Goal: Task Accomplishment & Management: Use online tool/utility

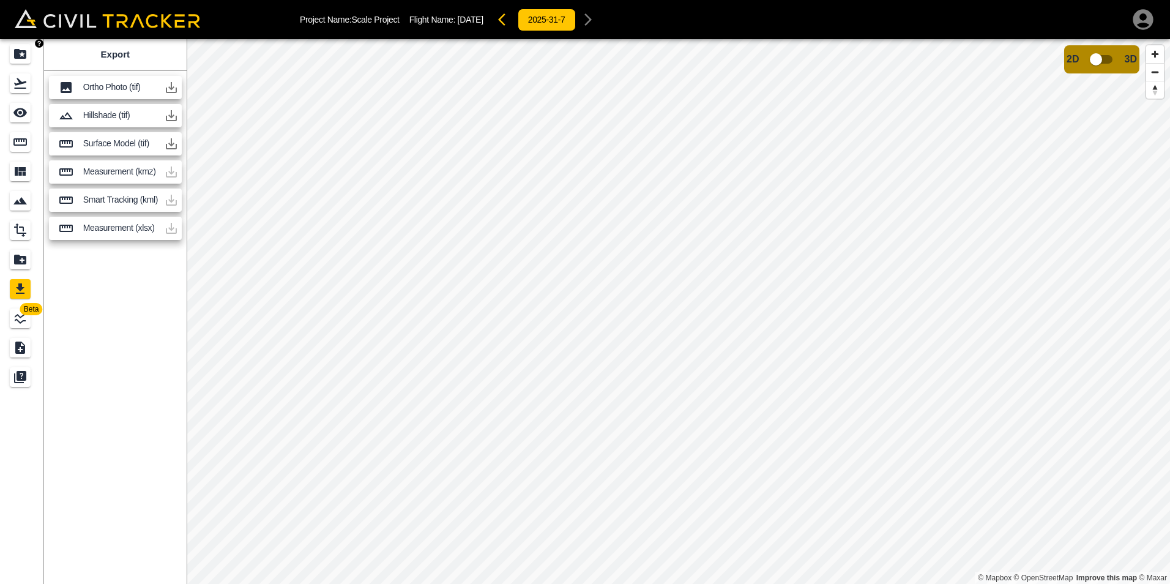
click at [20, 58] on icon "Projects" at bounding box center [20, 54] width 12 height 10
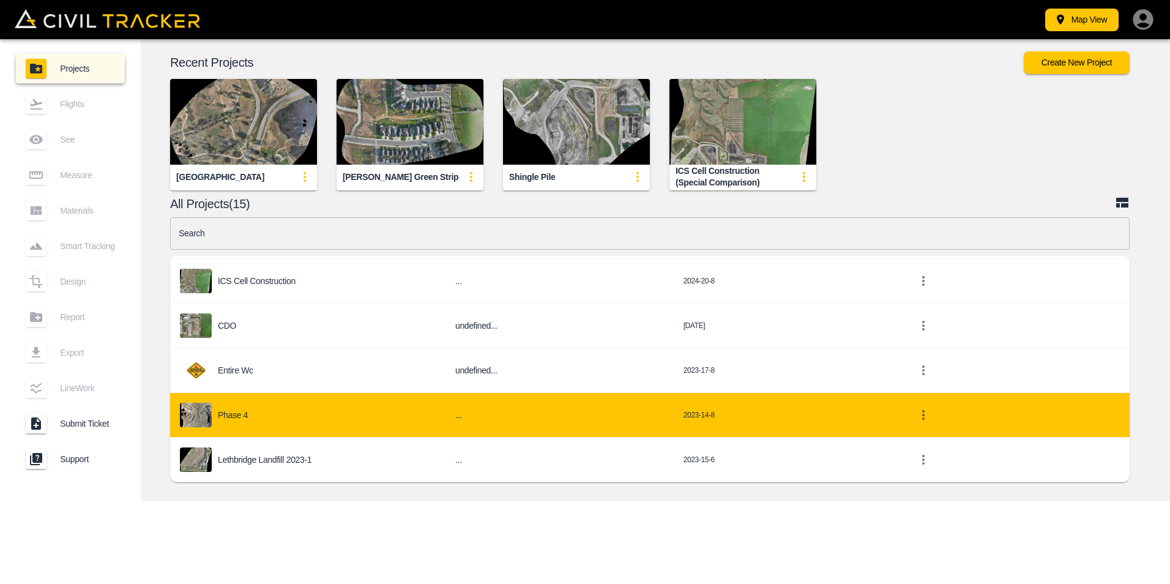
scroll to position [428, 0]
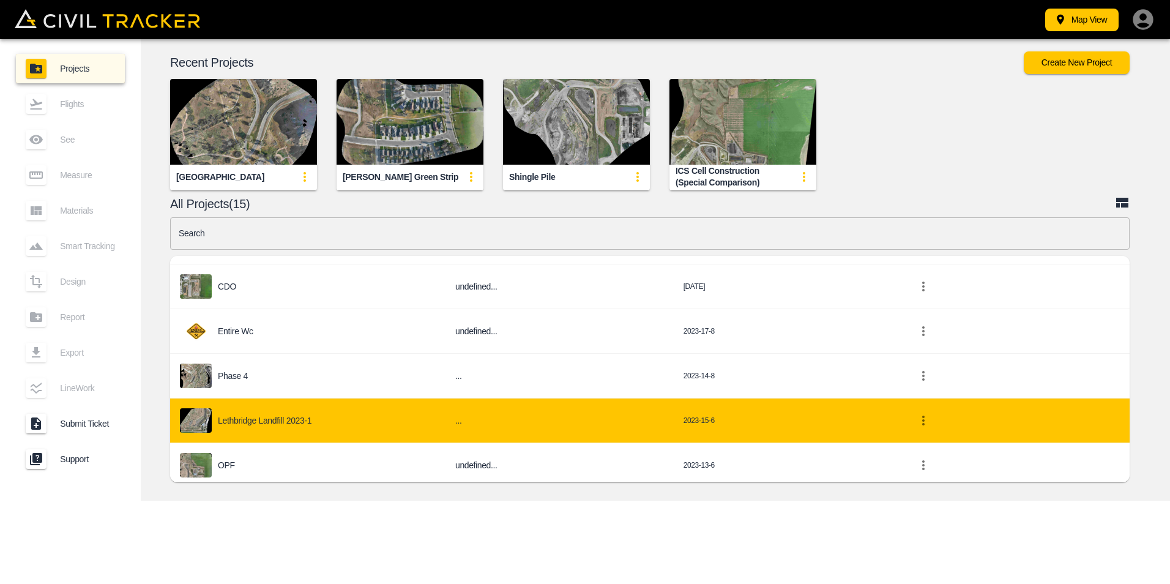
click at [307, 408] on td "Lethbridge Landfill 2023-1" at bounding box center [307, 420] width 275 height 45
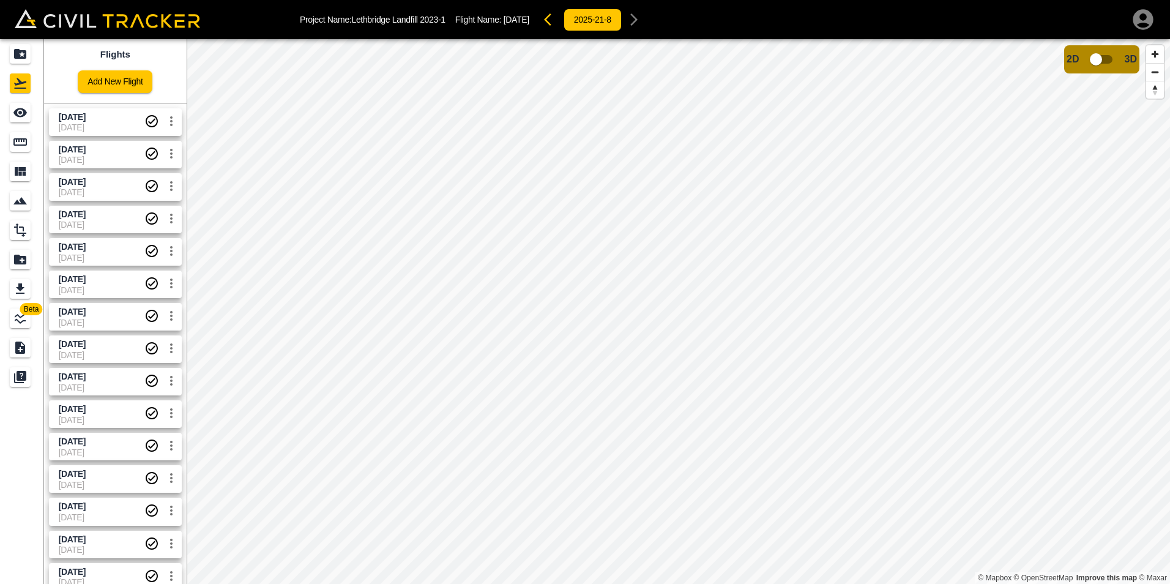
click at [108, 121] on span "[DATE]" at bounding box center [102, 117] width 86 height 12
click at [22, 144] on icon "Measure" at bounding box center [20, 142] width 15 height 15
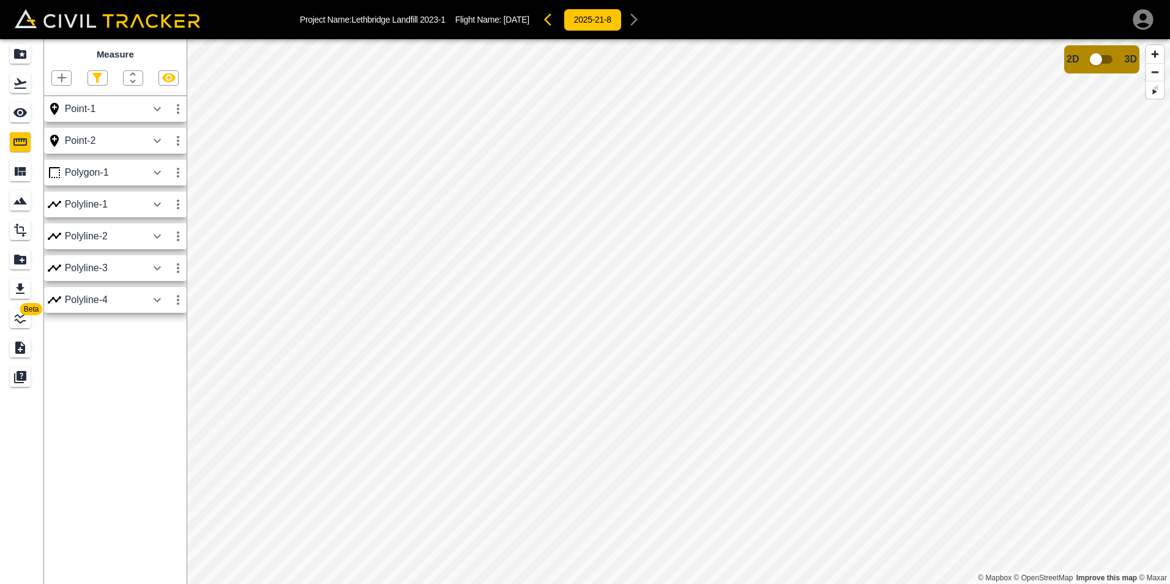
click at [155, 207] on icon "button" at bounding box center [157, 204] width 15 height 15
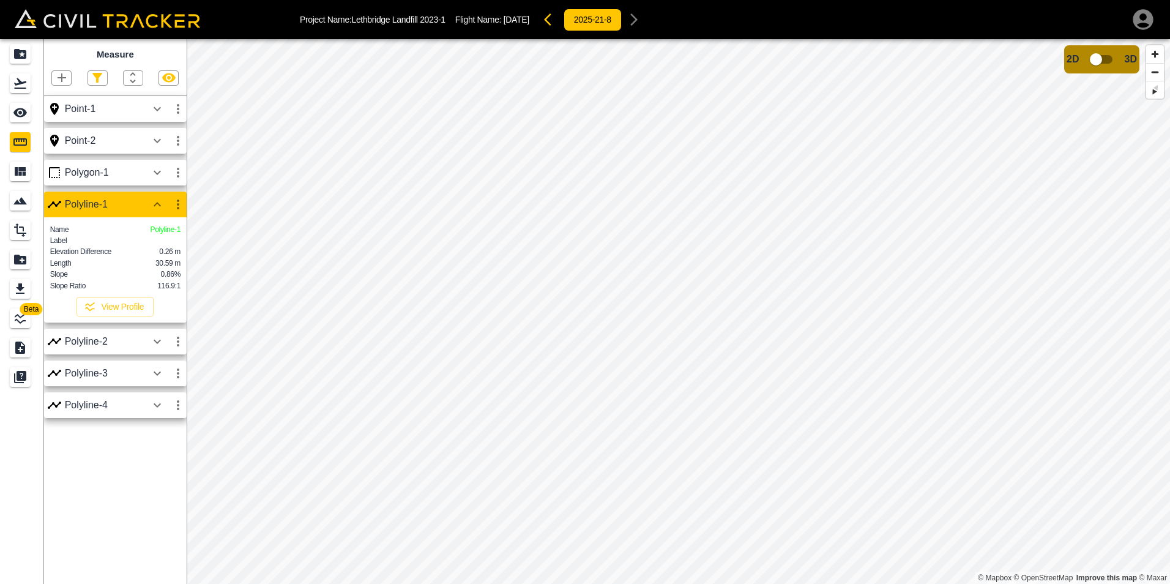
click at [152, 175] on icon "button" at bounding box center [157, 172] width 15 height 15
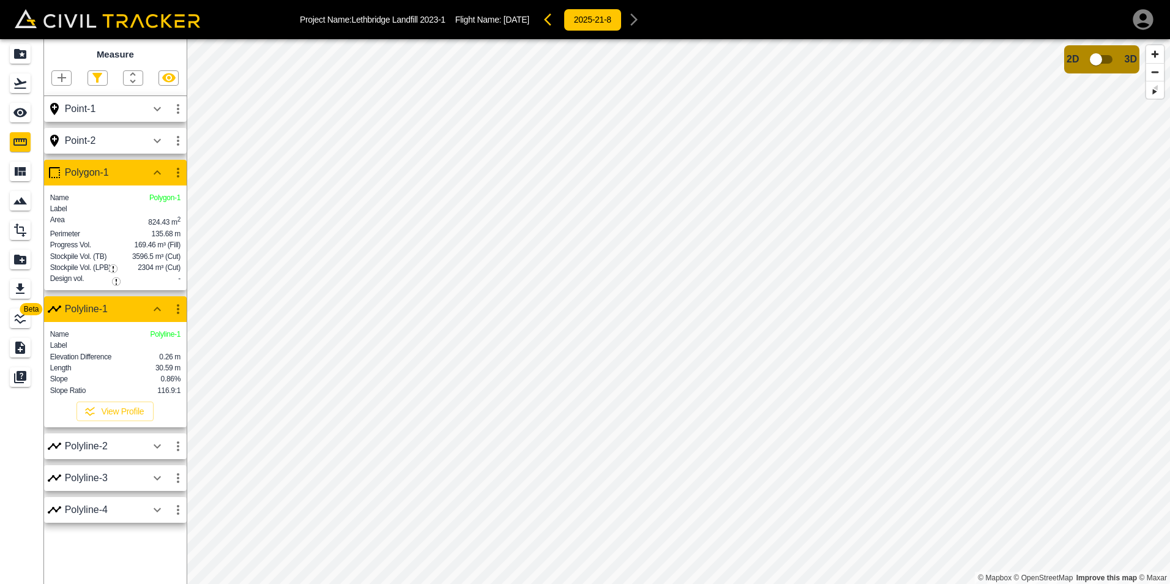
click at [159, 453] on icon "button" at bounding box center [157, 446] width 15 height 15
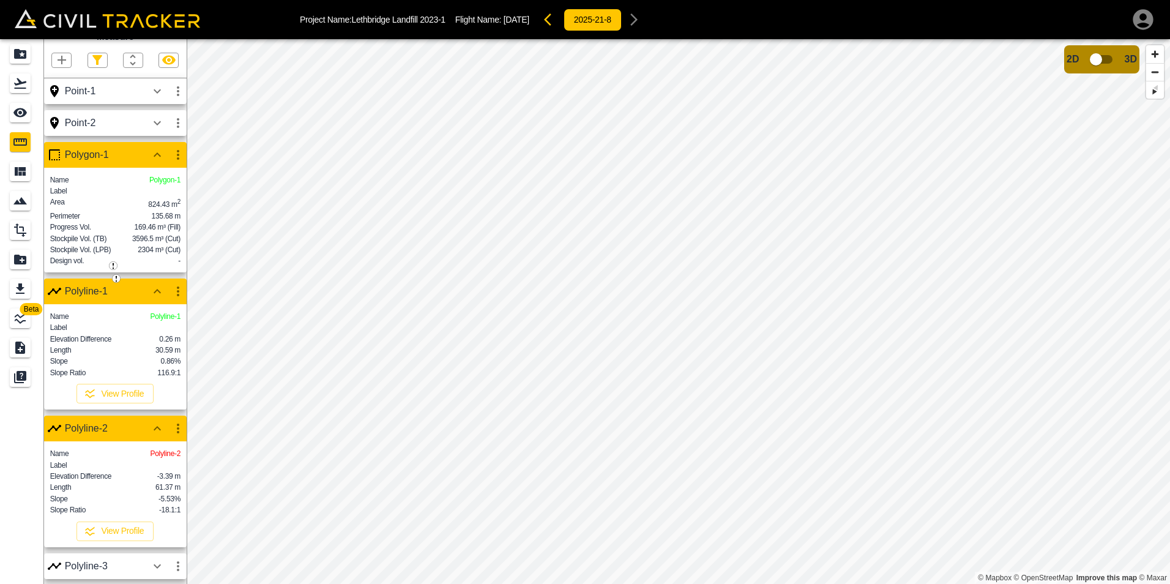
scroll to position [55, 0]
click at [127, 486] on button "View Profile" at bounding box center [114, 531] width 77 height 20
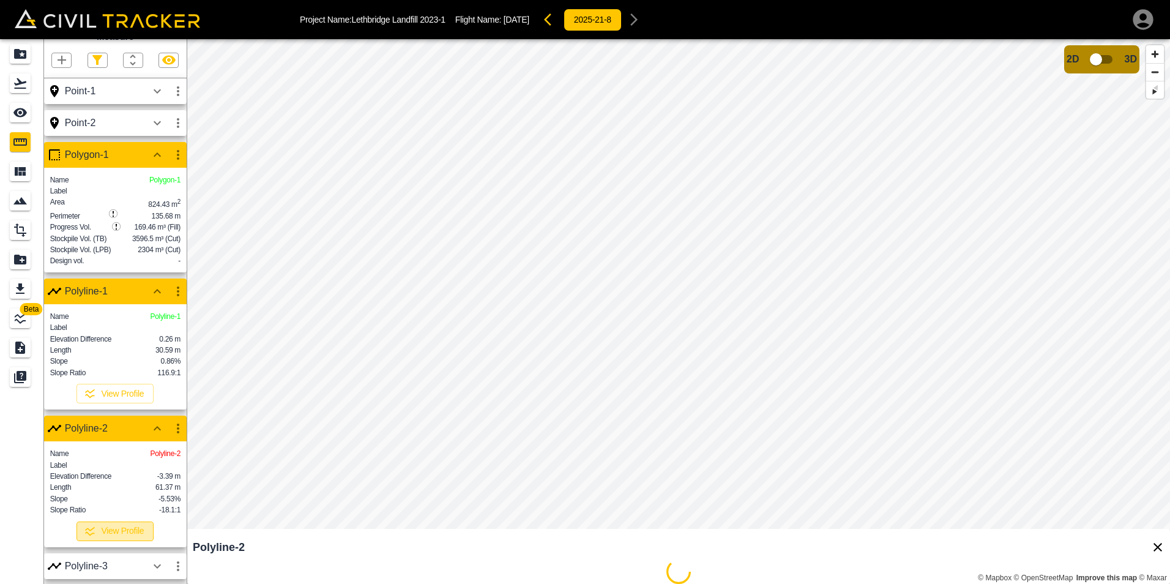
click at [119, 486] on button "View Profile" at bounding box center [114, 531] width 77 height 20
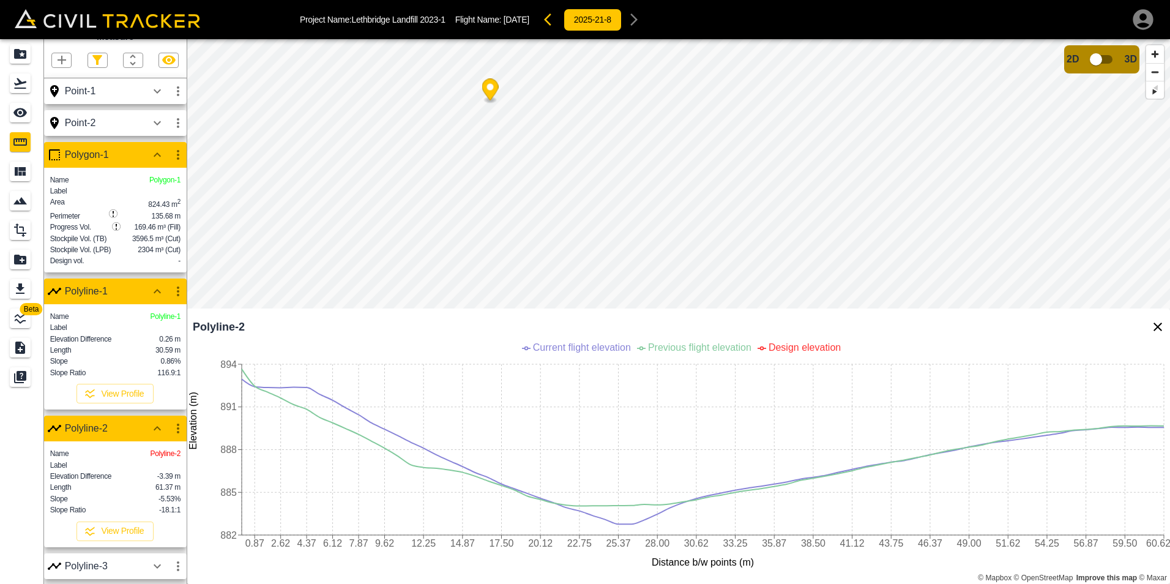
scroll to position [39, 0]
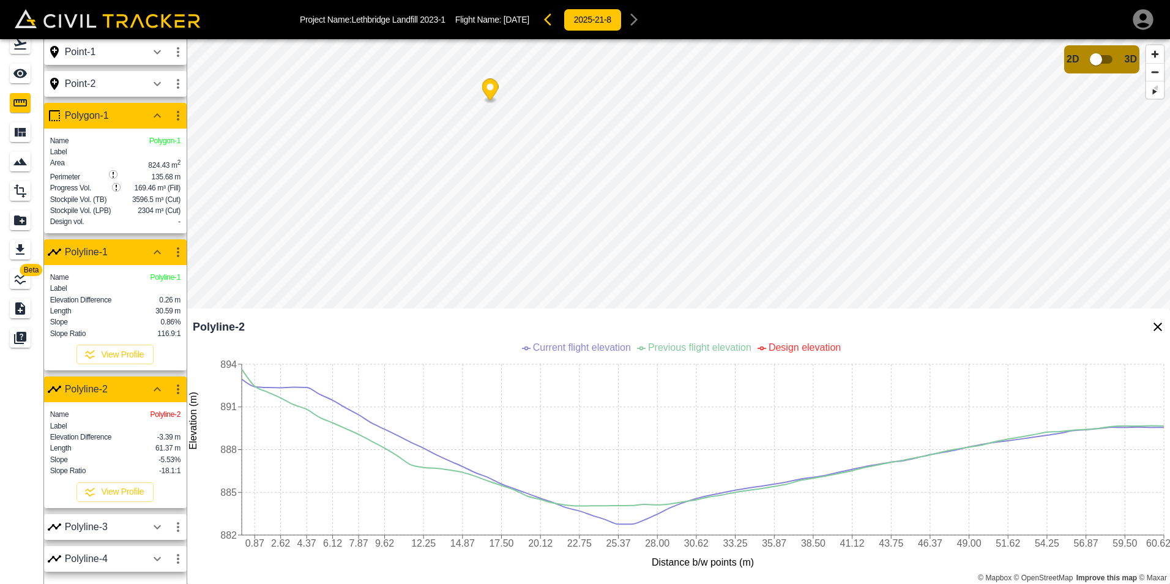
click at [152, 486] on icon "button" at bounding box center [157, 526] width 15 height 15
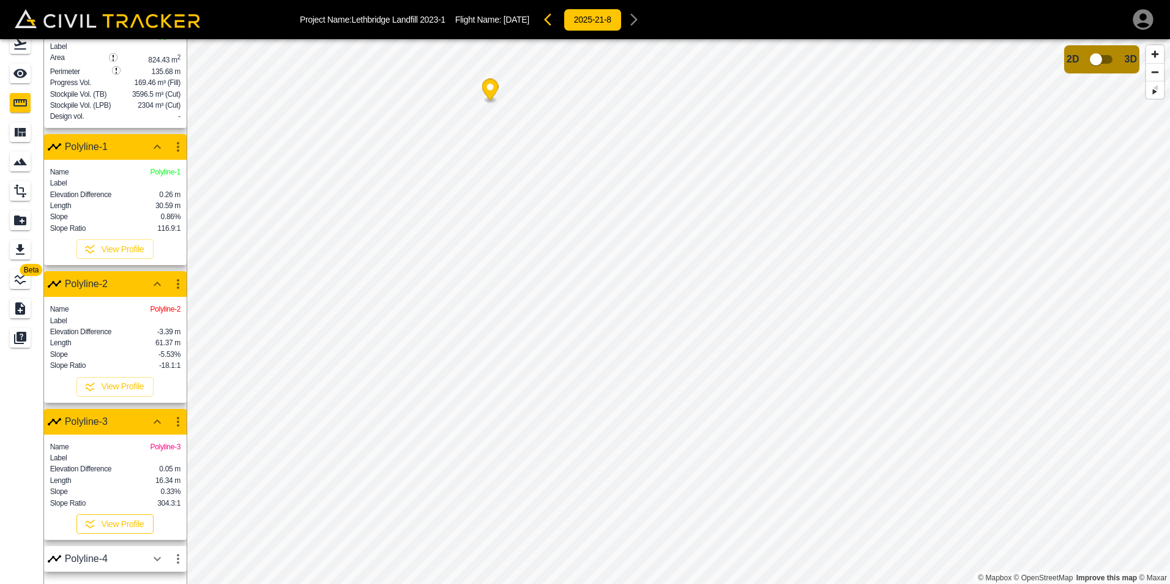
scroll to position [172, 0]
click at [132, 486] on button "View Profile" at bounding box center [114, 524] width 77 height 20
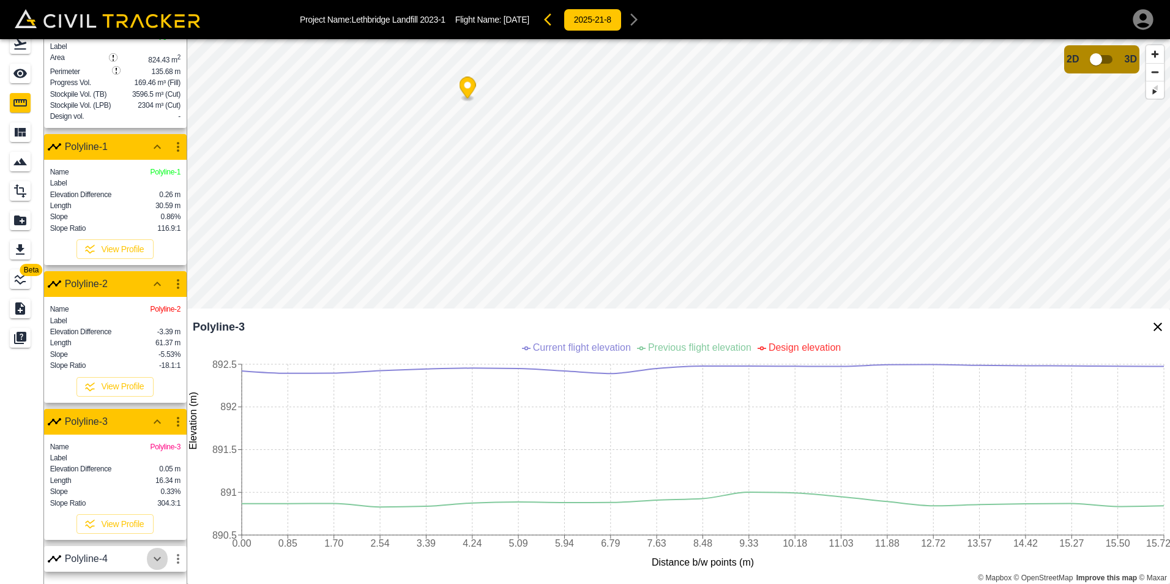
click at [163, 486] on icon "button" at bounding box center [157, 558] width 15 height 15
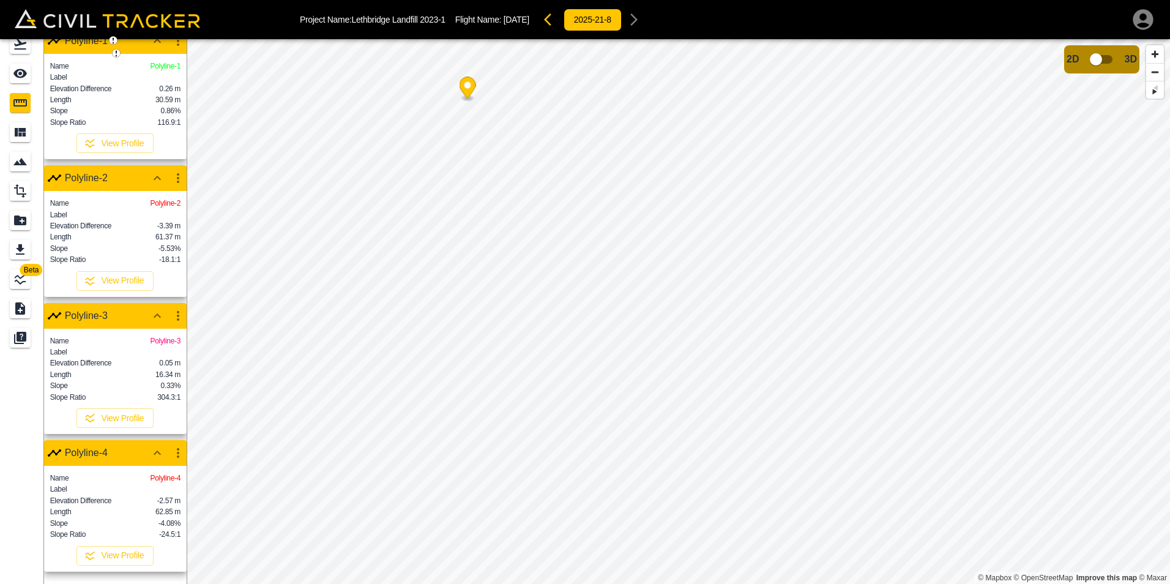
scroll to position [288, 0]
click at [122, 486] on button "View Profile" at bounding box center [114, 556] width 77 height 20
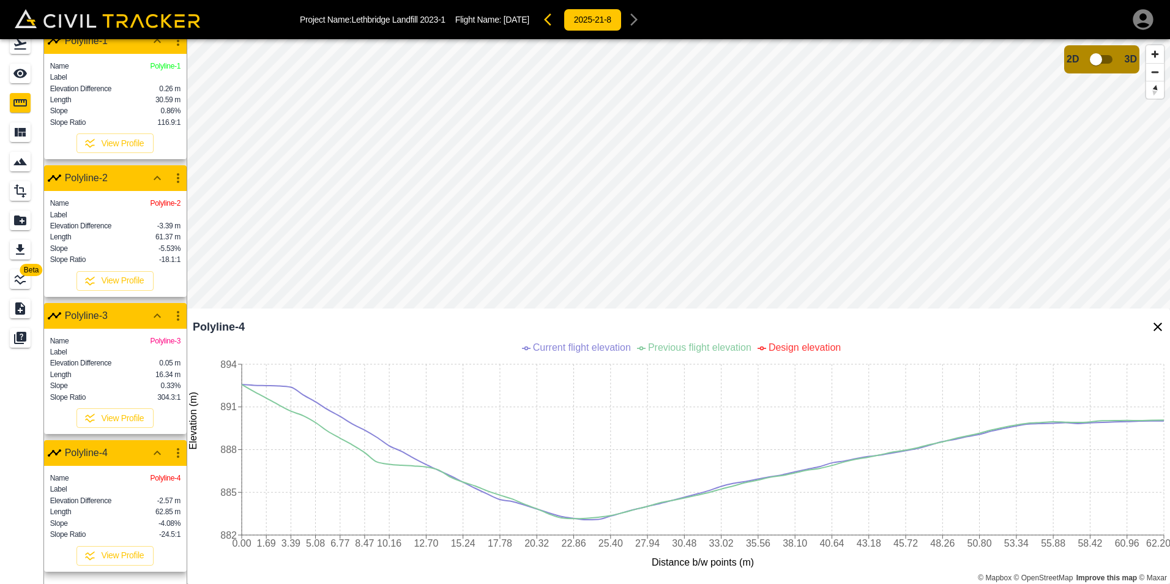
click at [622, 326] on icon "Close Profile" at bounding box center [1157, 326] width 15 height 15
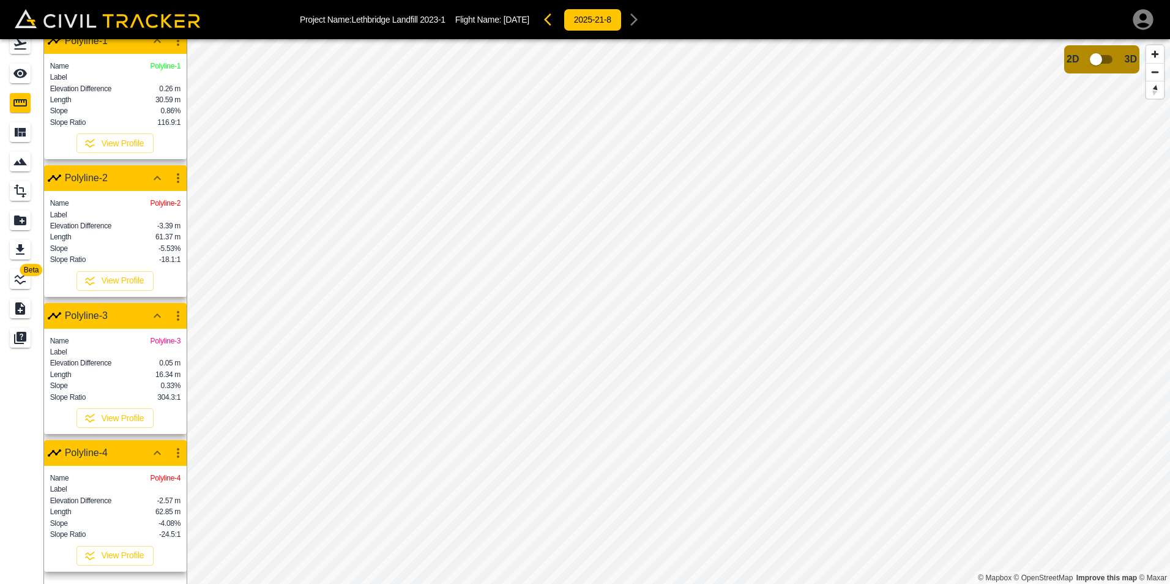
click at [161, 308] on icon "button" at bounding box center [157, 315] width 15 height 15
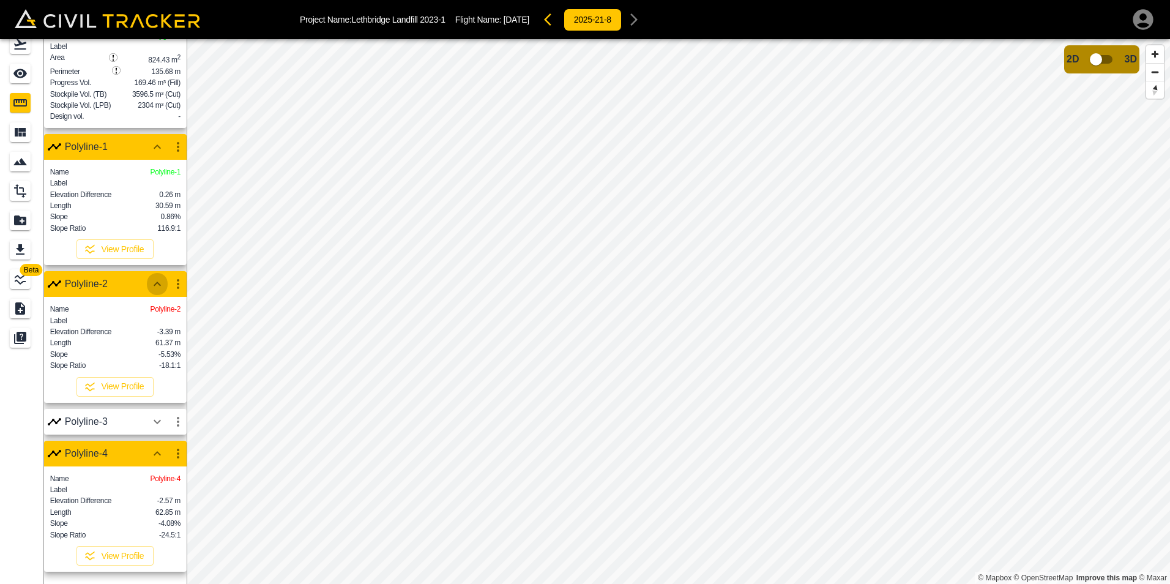
drag, startPoint x: 157, startPoint y: 265, endPoint x: 161, endPoint y: 278, distance: 13.4
click at [158, 277] on icon "button" at bounding box center [157, 284] width 15 height 15
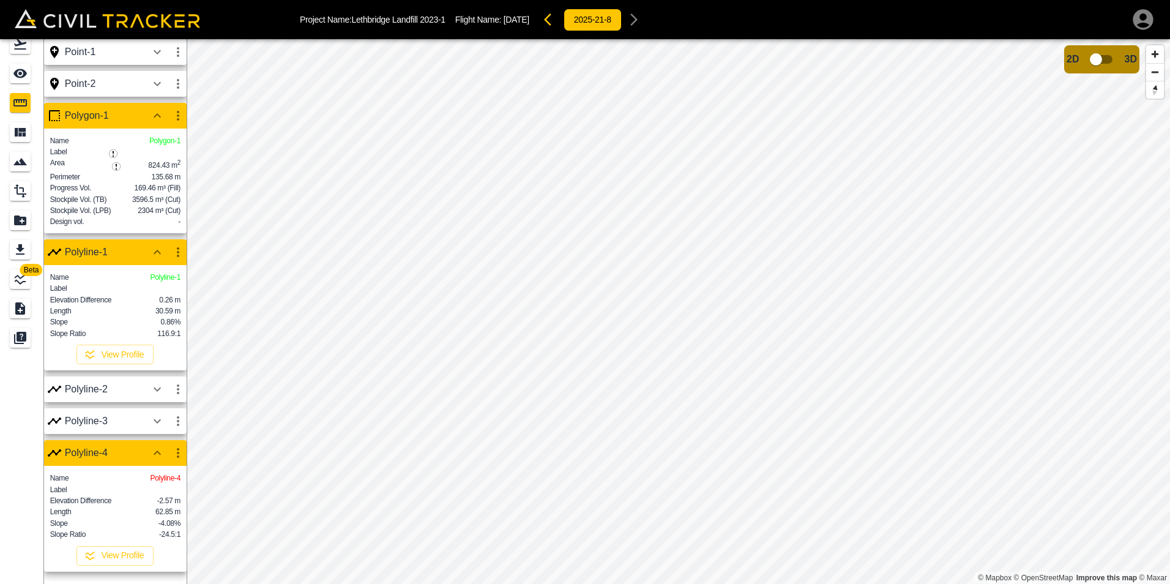
scroll to position [55, 0]
click at [158, 445] on icon "button" at bounding box center [157, 452] width 15 height 15
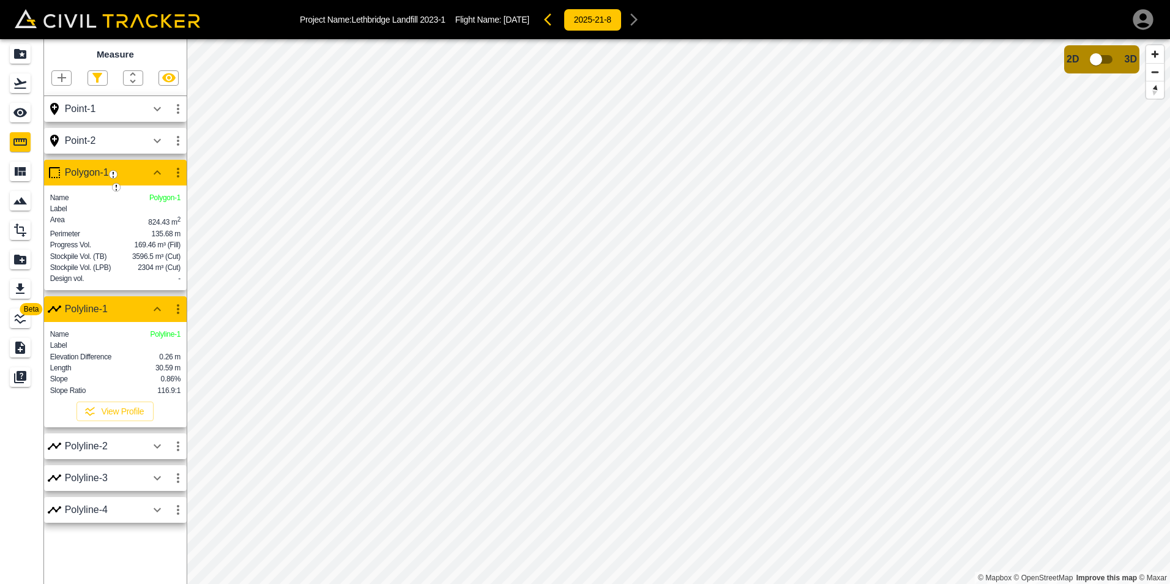
scroll to position [0, 0]
click at [163, 316] on icon "button" at bounding box center [157, 309] width 15 height 15
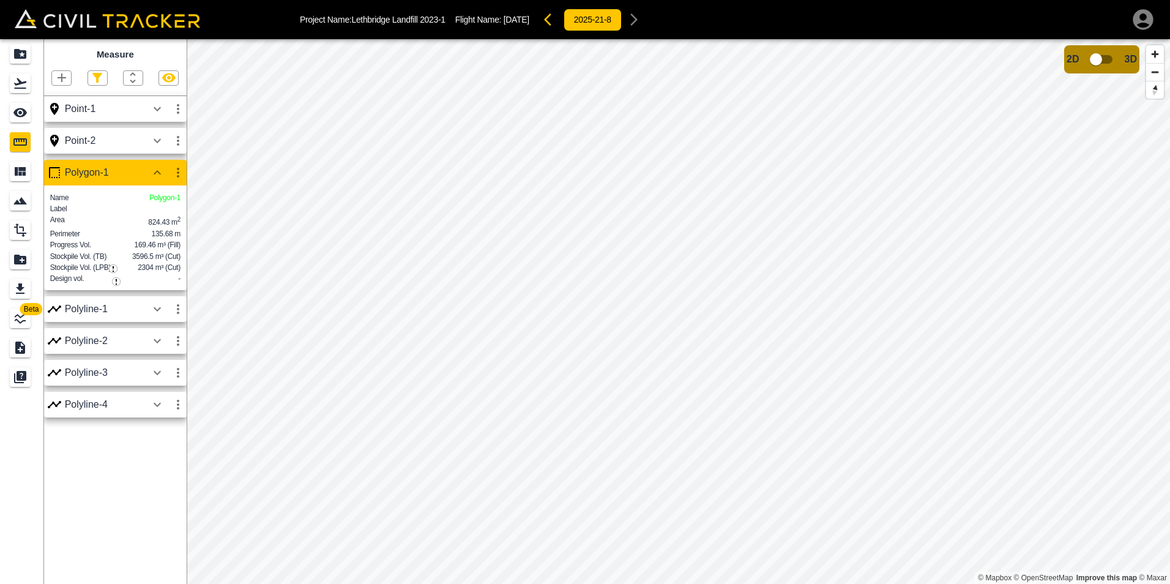
click at [162, 177] on icon "button" at bounding box center [157, 172] width 15 height 15
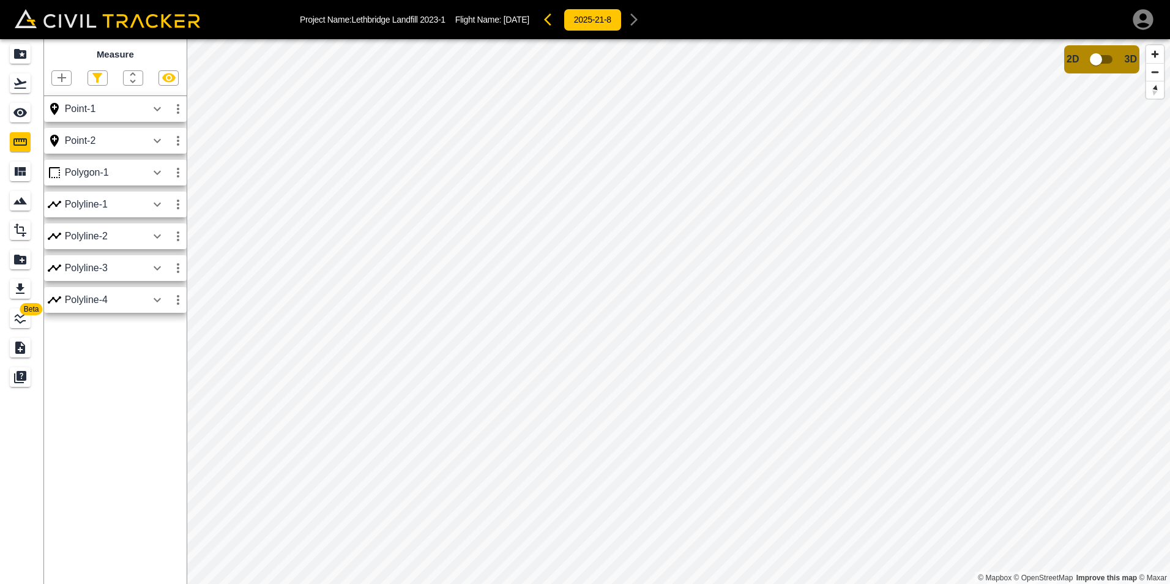
click at [62, 77] on icon "button" at bounding box center [61, 77] width 15 height 15
drag, startPoint x: 59, startPoint y: 100, endPoint x: 105, endPoint y: 122, distance: 50.6
click at [61, 100] on p "Point" at bounding box center [53, 100] width 18 height 10
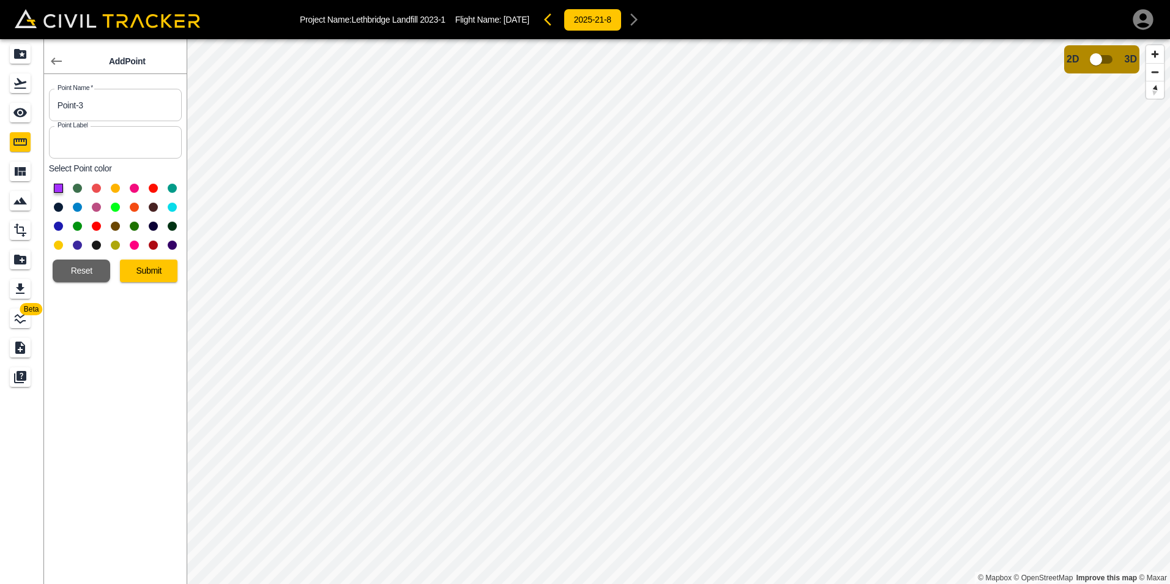
click at [75, 205] on button at bounding box center [77, 207] width 9 height 9
click at [159, 275] on button "Submit" at bounding box center [149, 270] width 58 height 23
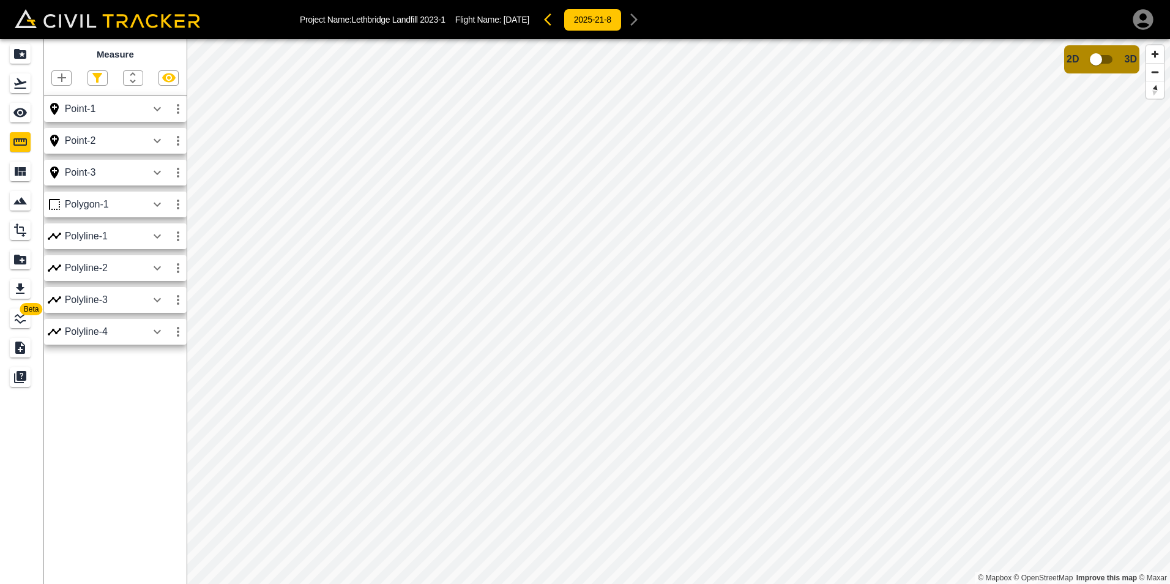
click at [155, 177] on icon "button" at bounding box center [157, 172] width 15 height 15
